Goal: Transaction & Acquisition: Purchase product/service

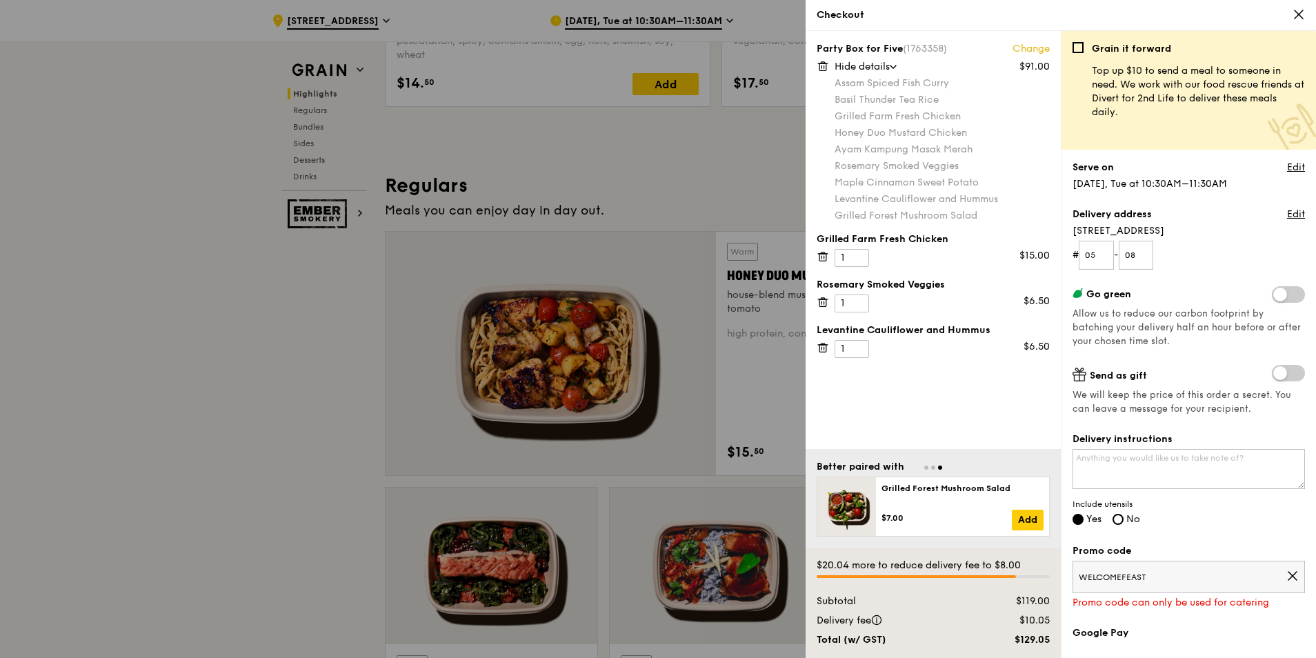
scroll to position [137, 0]
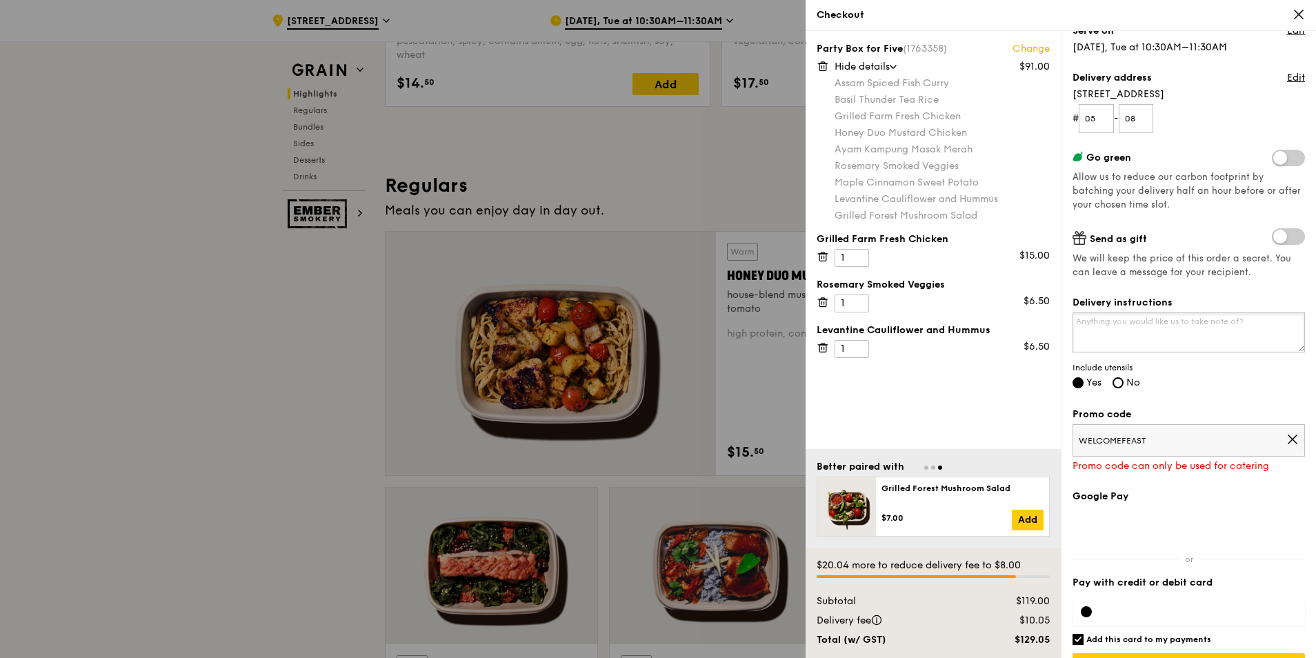
click at [1177, 333] on textarea "Delivery instructions" at bounding box center [1188, 332] width 232 height 40
type textarea "If you can, please deliver around 11.15-11.30am"
click at [1288, 440] on icon at bounding box center [1292, 439] width 8 height 8
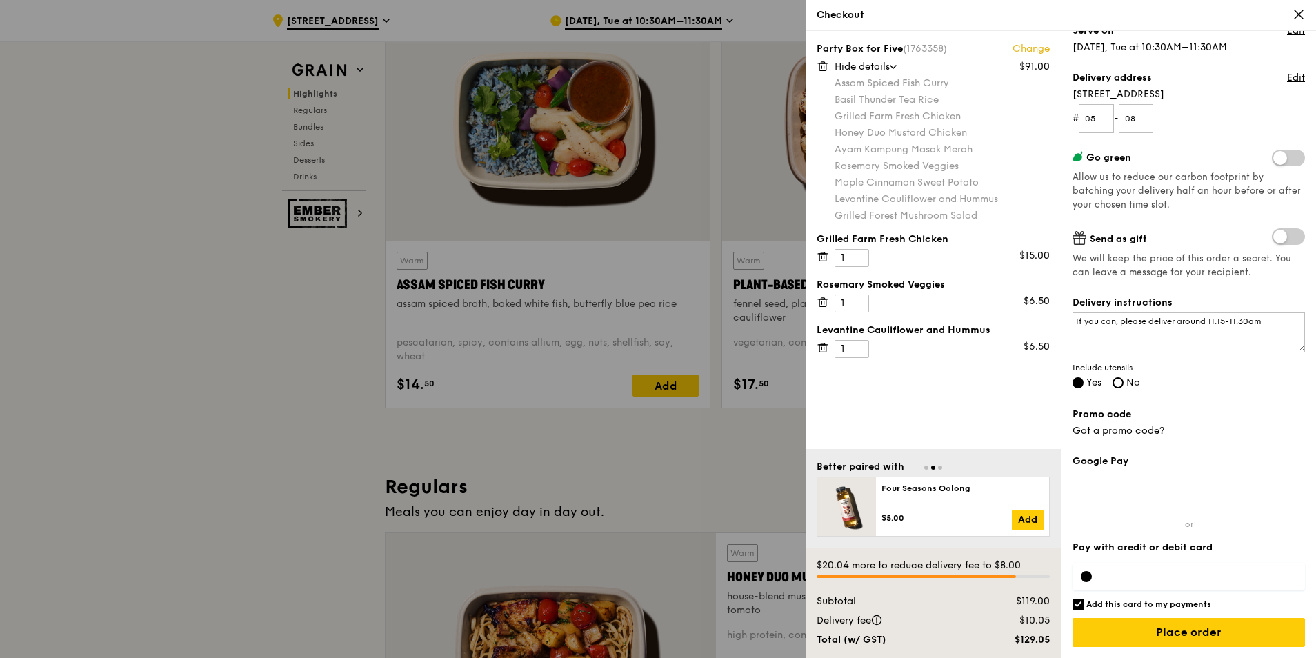
scroll to position [552, 0]
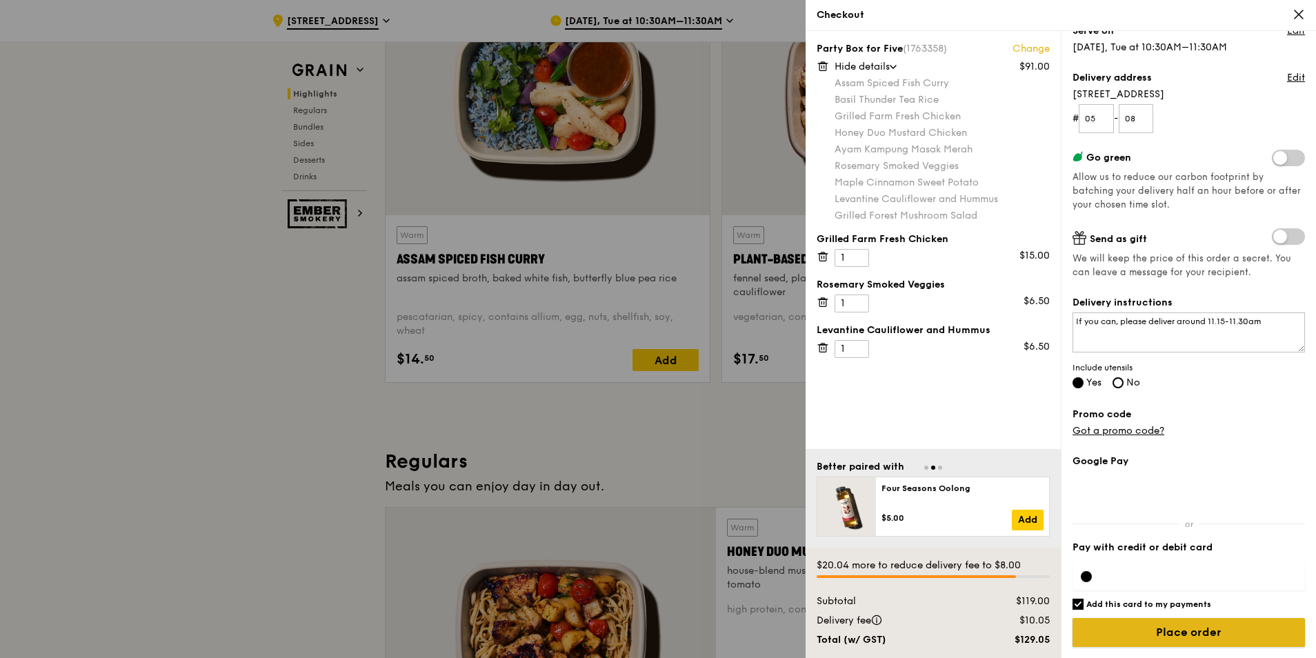
click at [1181, 632] on input "Place order" at bounding box center [1188, 632] width 232 height 29
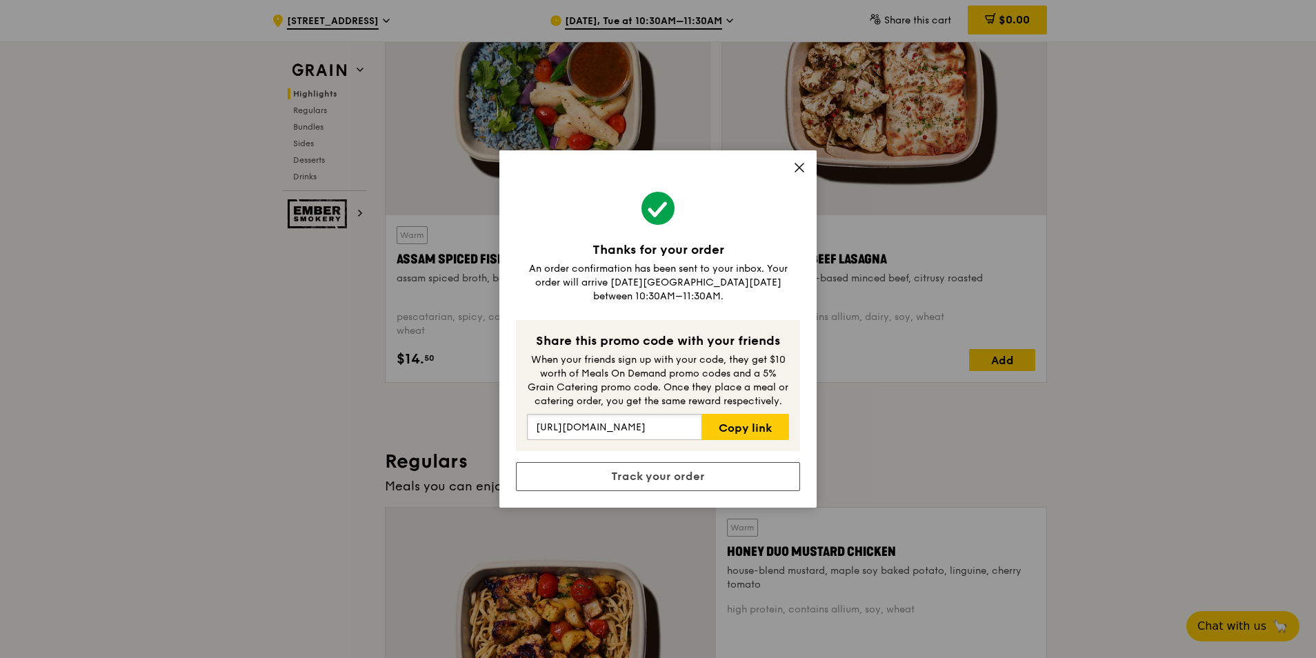
click at [667, 417] on input "[URL][DOMAIN_NAME]" at bounding box center [614, 427] width 174 height 26
drag, startPoint x: 661, startPoint y: 425, endPoint x: 806, endPoint y: 430, distance: 144.3
click at [806, 430] on div "Thanks for your order An order confirmation has been sent to your inbox. Your o…" at bounding box center [657, 328] width 317 height 357
click at [737, 428] on link "Copy link" at bounding box center [745, 427] width 88 height 26
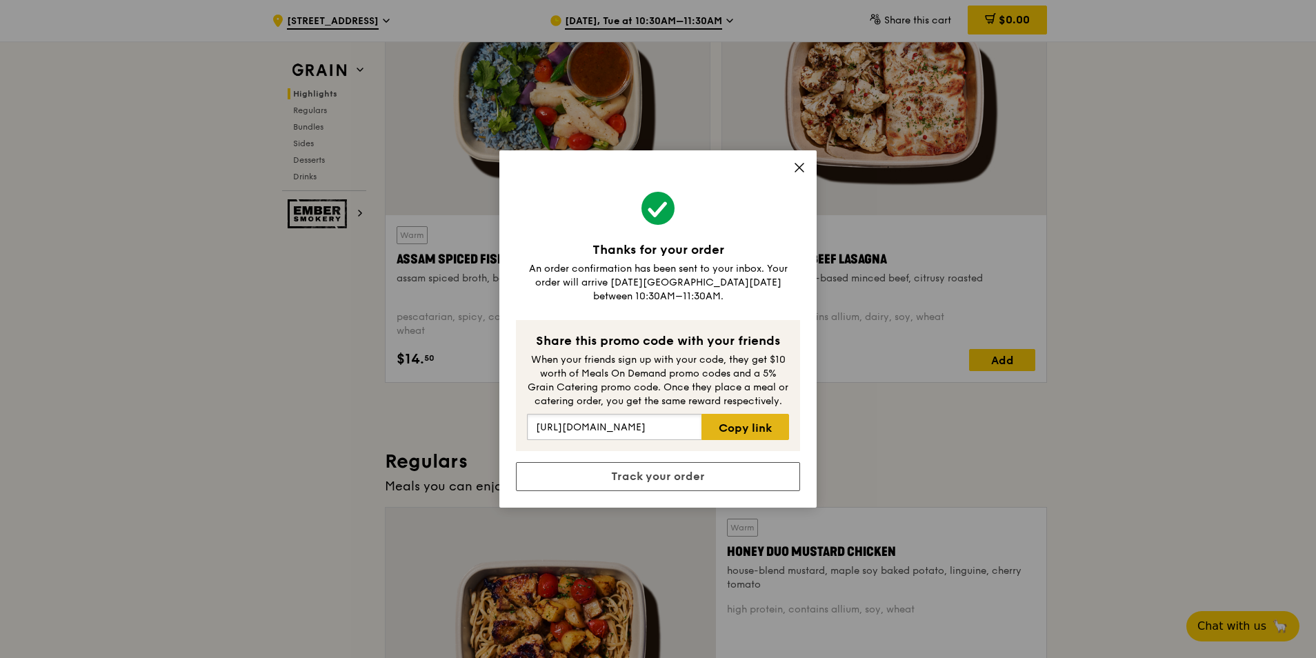
scroll to position [0, 0]
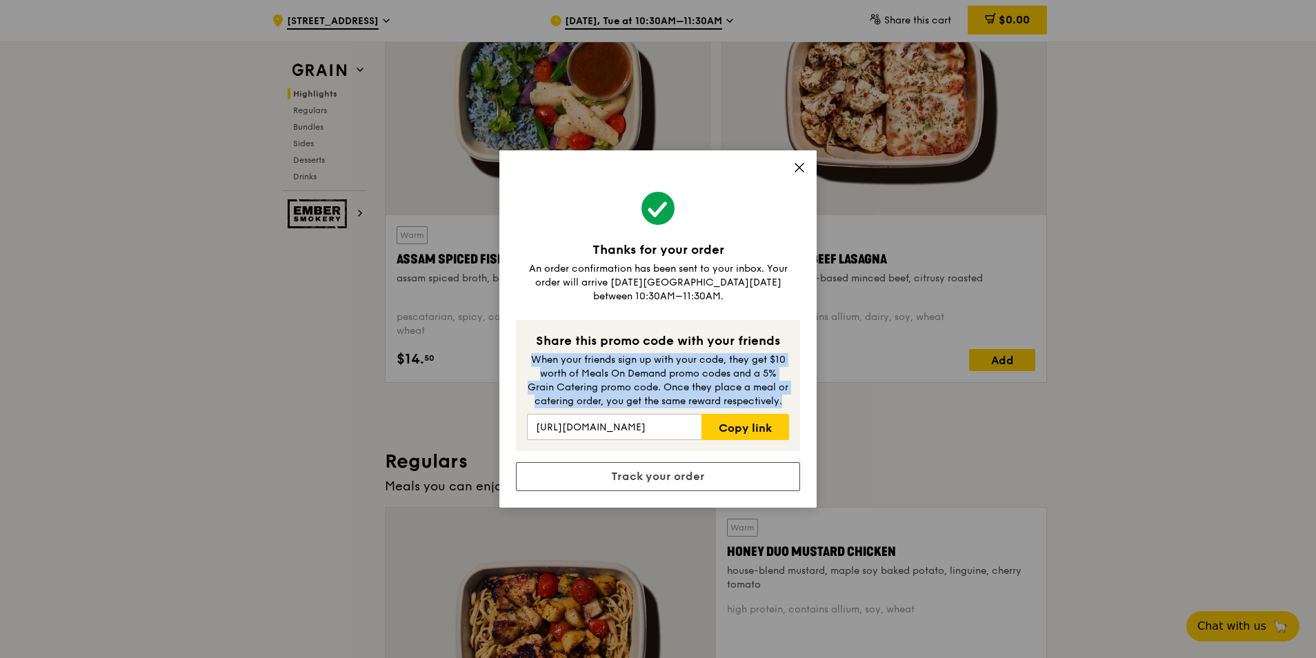
drag, startPoint x: 531, startPoint y: 354, endPoint x: 788, endPoint y: 393, distance: 260.2
click at [788, 393] on div "When your friends sign up with your code, they get $10 worth of Meals On Demand…" at bounding box center [658, 380] width 262 height 55
copy div "When your friends sign up with your code, they get $10 worth of Meals On Demand…"
